Goal: Information Seeking & Learning: Stay updated

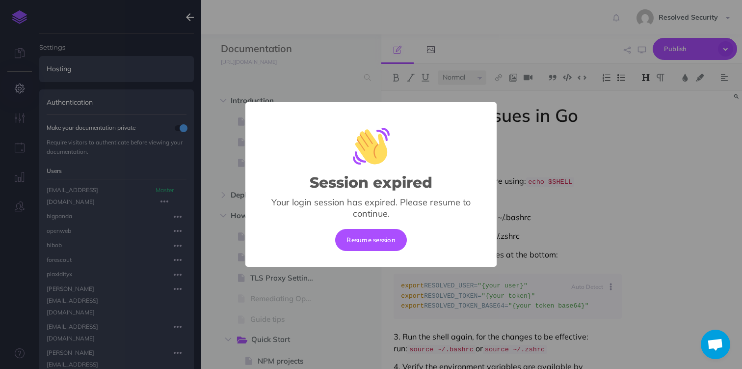
select select "null"
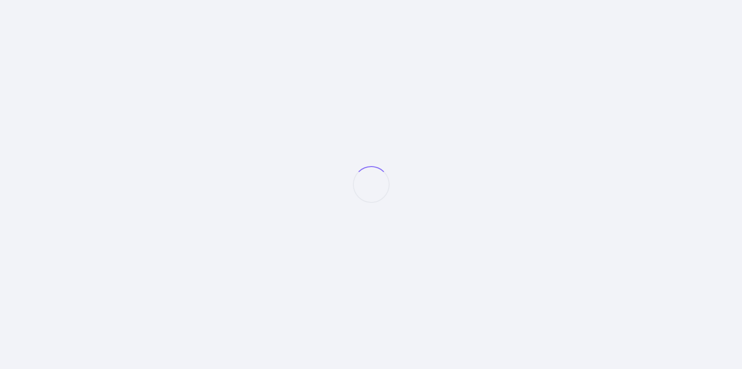
select select "null"
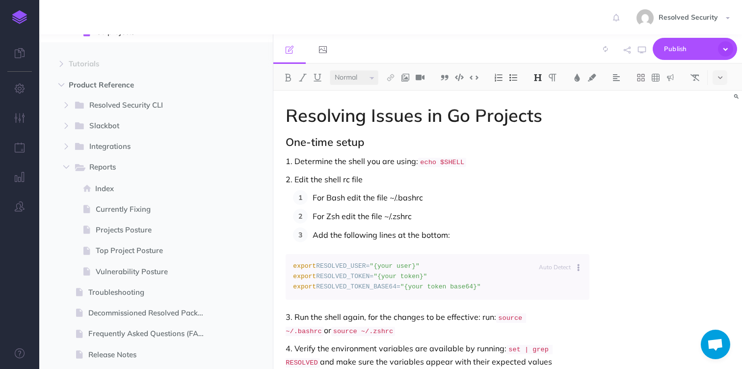
scroll to position [610, 0]
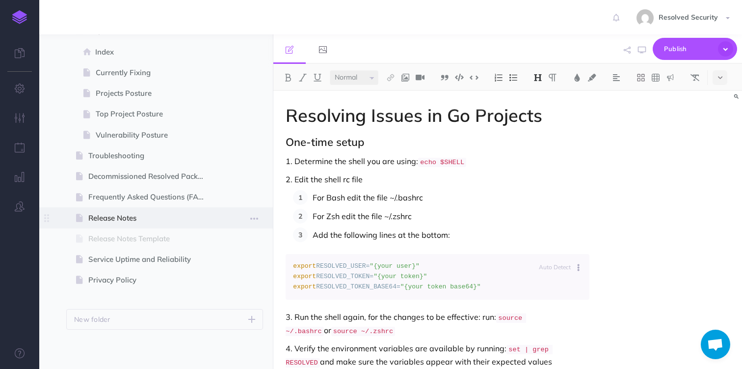
click at [115, 218] on span "Release Notes" at bounding box center [151, 218] width 126 height 12
select select "null"
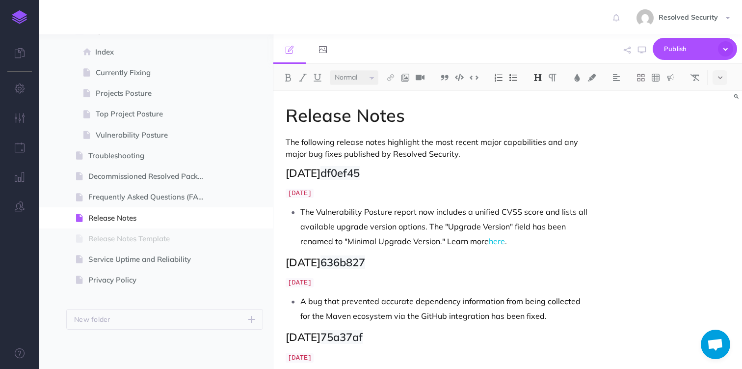
click at [286, 171] on h2 "[DATE] df0ef45" at bounding box center [437, 173] width 303 height 12
click at [380, 219] on p "The Vulnerability Posture report now includes a unified CVSS score and lists al…" at bounding box center [444, 226] width 289 height 44
drag, startPoint x: 523, startPoint y: 240, endPoint x: 292, endPoint y: 175, distance: 239.7
click at [288, 171] on h2 "[DATE] df0ef45" at bounding box center [437, 173] width 303 height 12
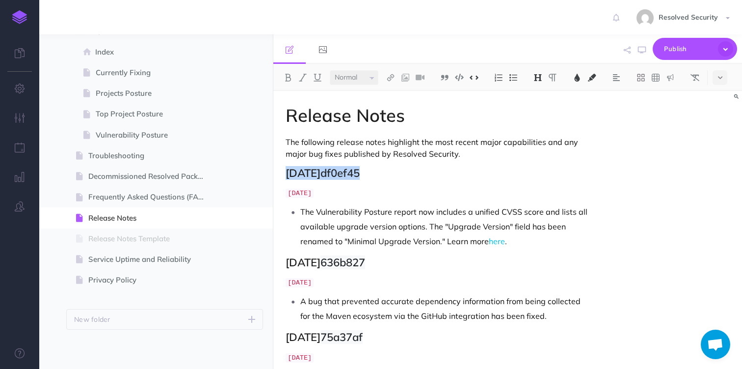
drag, startPoint x: 288, startPoint y: 171, endPoint x: 322, endPoint y: 210, distance: 51.5
copy h2 "[DATE] df0ef45"
click at [286, 172] on h2 "[DATE] df0ef45" at bounding box center [437, 173] width 303 height 12
drag, startPoint x: 286, startPoint y: 172, endPoint x: 611, endPoint y: 245, distance: 333.5
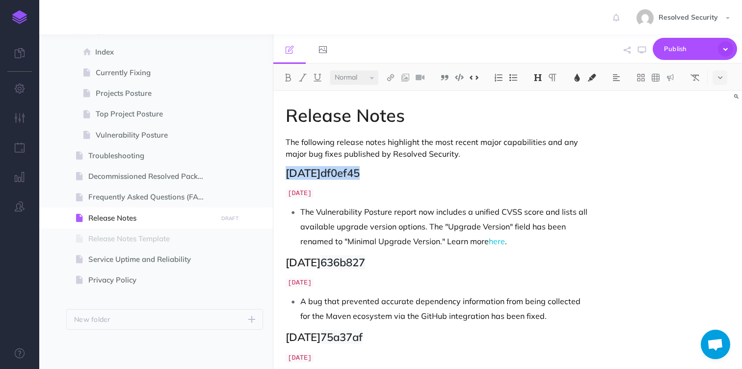
click at [611, 245] on div "Release Notes The following release notes highlight the most recent major capab…" at bounding box center [507, 230] width 469 height 278
copy h2 "[DATE] df0ef45"
click at [287, 170] on h2 "[DATE] df0ef45" at bounding box center [437, 173] width 303 height 12
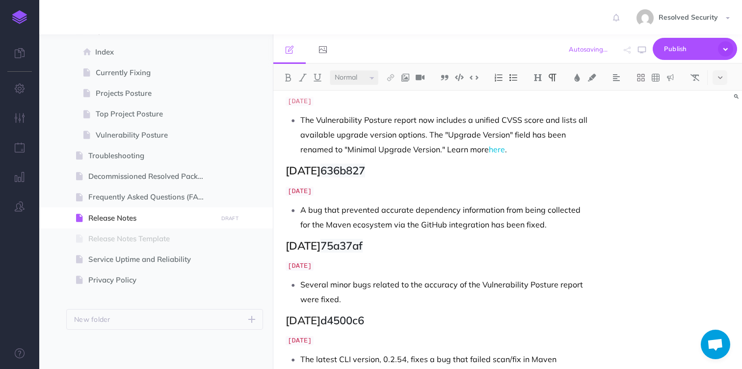
scroll to position [184, 0]
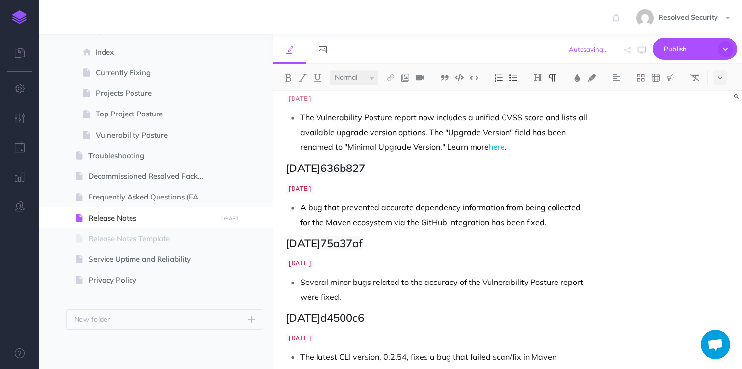
click at [302, 205] on p "A bug that prevented accurate dependency information from being collected for t…" at bounding box center [444, 214] width 289 height 29
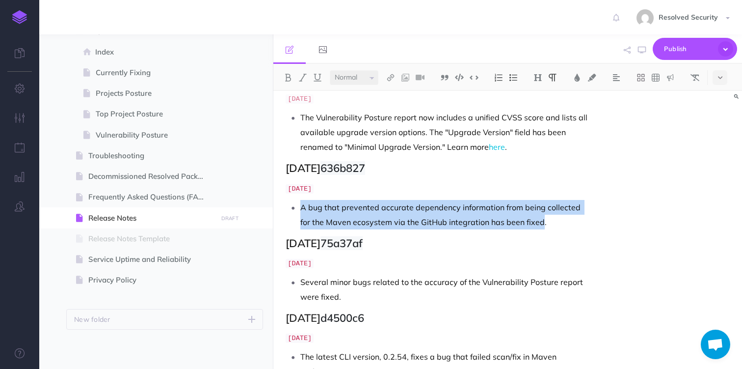
drag, startPoint x: 302, startPoint y: 205, endPoint x: 525, endPoint y: 221, distance: 223.9
click at [525, 221] on p "A bug that prevented accurate dependency information from being collected for t…" at bounding box center [444, 214] width 289 height 29
copy p "A bug that prevented accurate dependency information from being collected for t…"
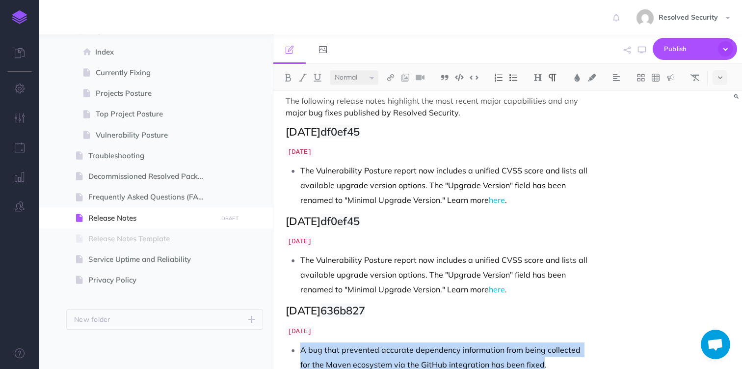
scroll to position [0, 0]
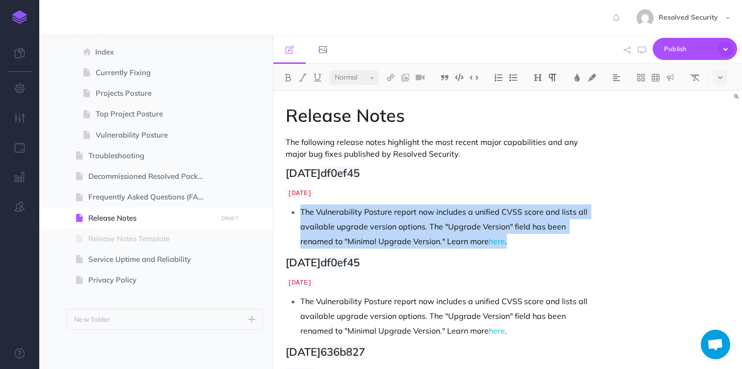
drag, startPoint x: 300, startPoint y: 209, endPoint x: 526, endPoint y: 241, distance: 227.6
click at [526, 241] on p "The Vulnerability Posture report now includes a unified CVSS score and lists al…" at bounding box center [444, 226] width 289 height 44
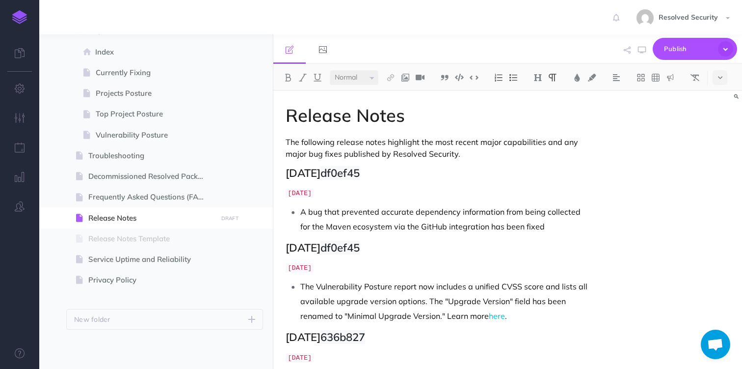
click at [398, 211] on p "A bug that prevented accurate dependency information from being collected for t…" at bounding box center [444, 218] width 289 height 29
click at [471, 211] on p "A bug that prevented dependency information from being collected for the Maven …" at bounding box center [444, 218] width 289 height 29
click at [338, 226] on p "A bug that prevented dependency information collection from being collected for…" at bounding box center [444, 218] width 289 height 29
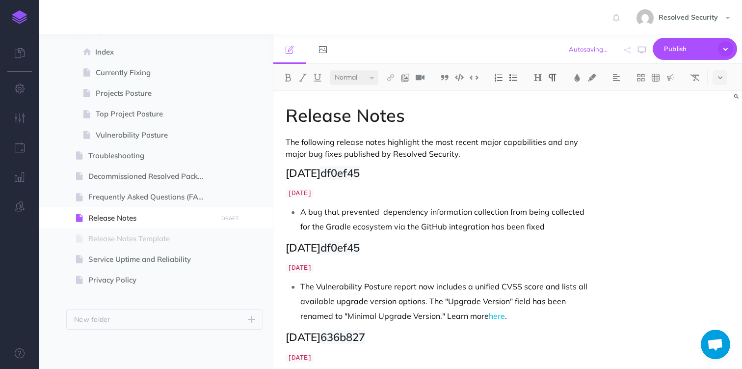
click at [423, 225] on p "A bug that prevented dependency information collection from being collected for…" at bounding box center [444, 218] width 289 height 29
drag, startPoint x: 423, startPoint y: 225, endPoint x: 481, endPoint y: 227, distance: 57.9
click at [481, 227] on p "A bug that prevented dependency information collection from being collected for…" at bounding box center [444, 218] width 289 height 29
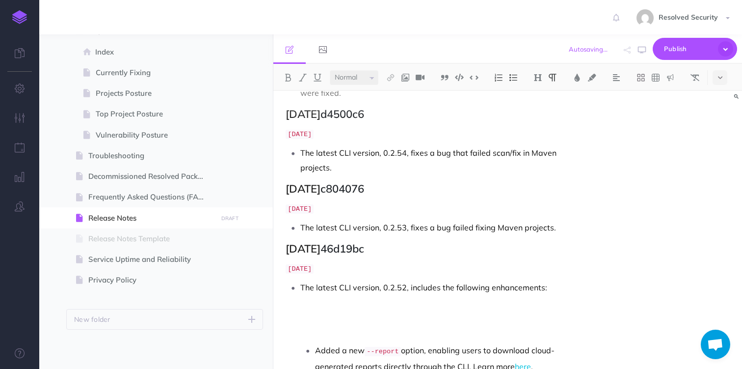
scroll to position [374, 0]
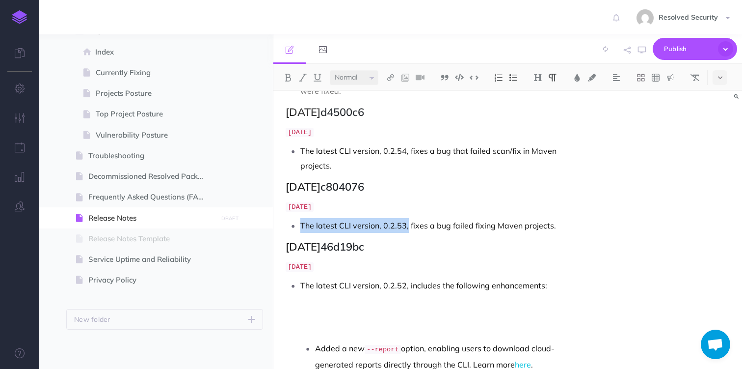
drag, startPoint x: 301, startPoint y: 205, endPoint x: 406, endPoint y: 206, distance: 105.0
click at [406, 218] on p "The latest CLI version, 0.2.53, fixes a bug failed fixing Maven projects." at bounding box center [444, 225] width 289 height 15
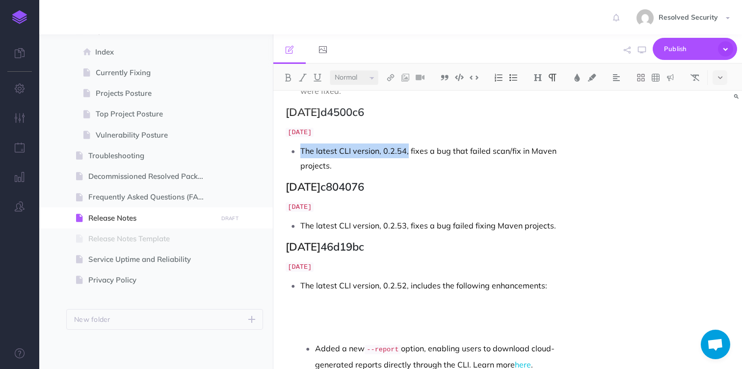
drag, startPoint x: 301, startPoint y: 145, endPoint x: 406, endPoint y: 151, distance: 105.6
click at [406, 151] on p "The latest CLI version, 0.2.54, fixes a bug that failed scan/fix in Maven proje…" at bounding box center [444, 157] width 289 height 29
copy p "The latest CLI version, 0.2.54,"
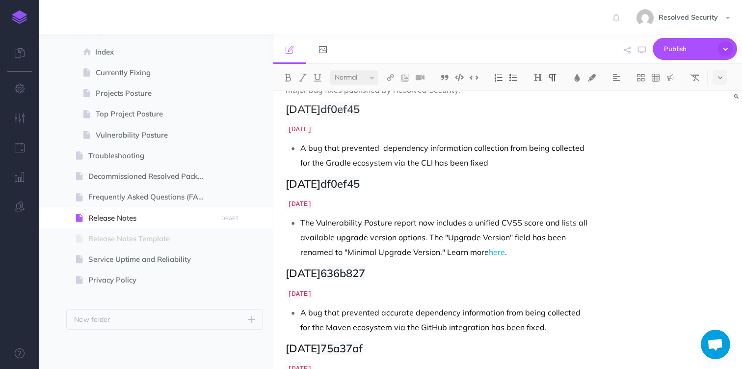
scroll to position [0, 0]
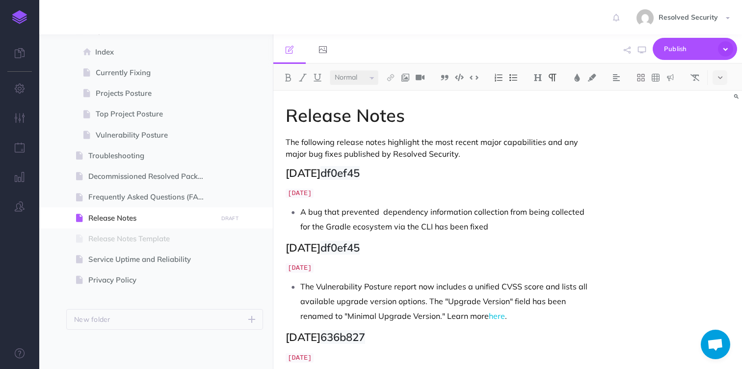
click at [300, 212] on p "A bug that prevented dependency information collection from being collected for…" at bounding box center [444, 218] width 289 height 29
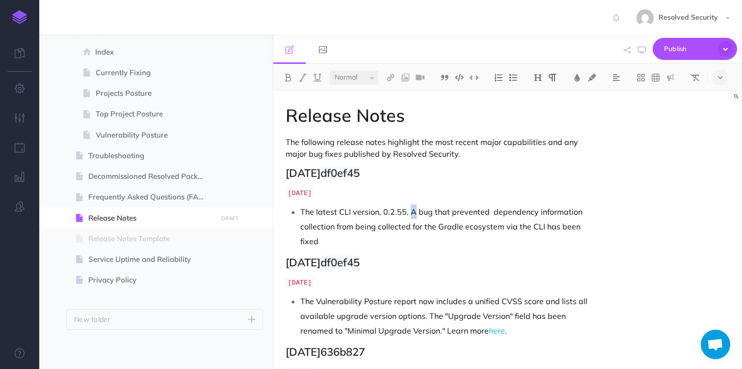
click at [413, 211] on p "The latest CLI version, 0.2.55, A bug that prevented dependency information col…" at bounding box center [444, 226] width 289 height 44
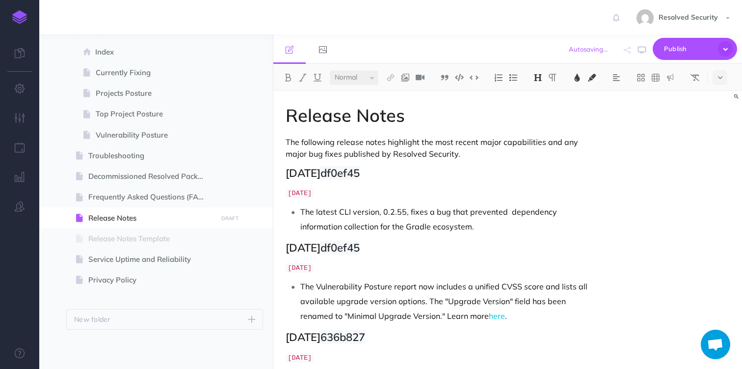
click at [360, 173] on span "df0ef45" at bounding box center [339, 173] width 39 height 14
click at [314, 193] on code "[DATE]" at bounding box center [300, 192] width 28 height 9
click at [355, 170] on h2 "[DATE]" at bounding box center [437, 173] width 303 height 12
